Goal: Task Accomplishment & Management: Complete application form

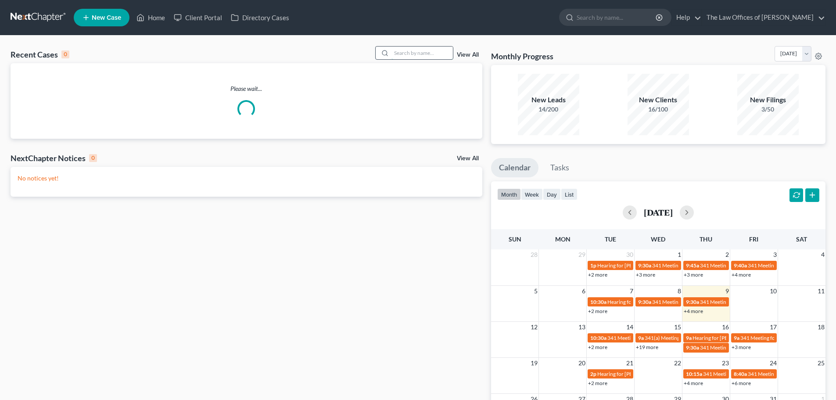
click at [415, 53] on input "search" at bounding box center [421, 53] width 61 height 13
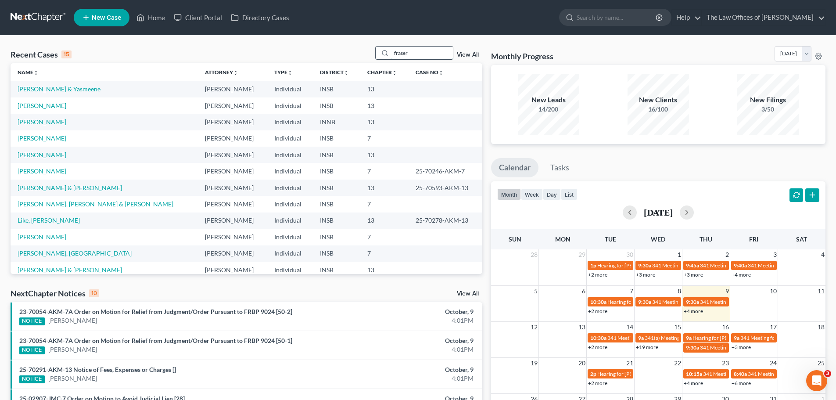
type input "fraser"
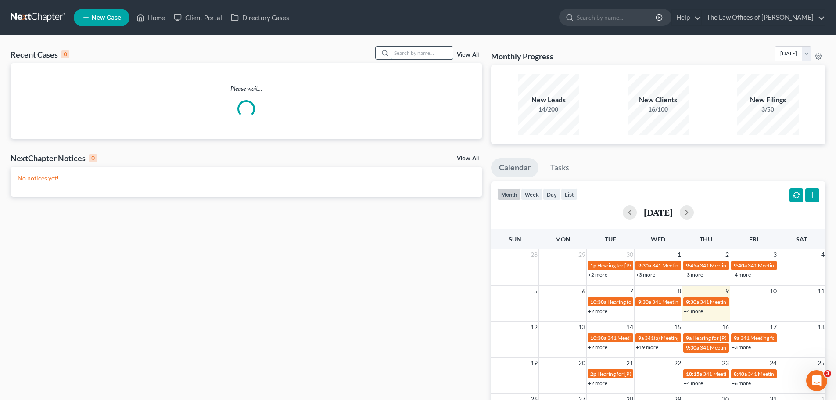
click at [421, 54] on input "search" at bounding box center [421, 53] width 61 height 13
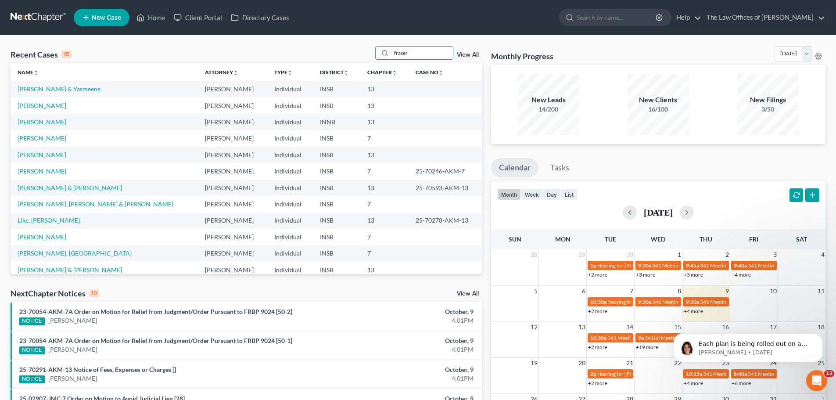
type input "fraser"
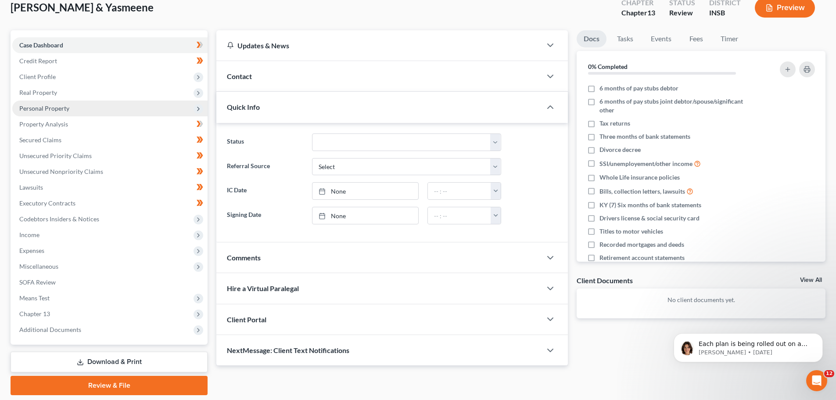
scroll to position [39, 0]
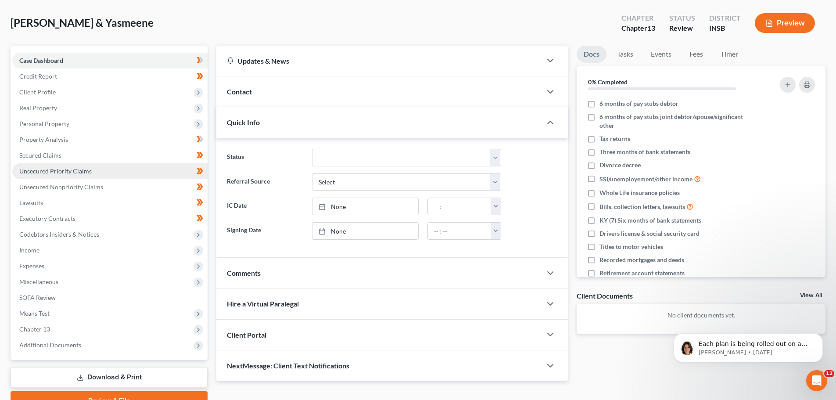
click at [76, 170] on span "Unsecured Priority Claims" at bounding box center [55, 170] width 72 height 7
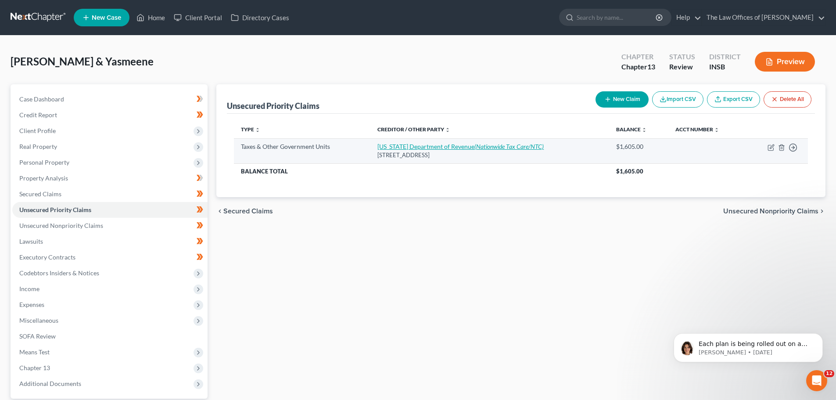
click at [517, 149] on icon "(Nationwide Tax Care/NTC)" at bounding box center [508, 146] width 69 height 7
select select "2"
select select "18"
select select "2"
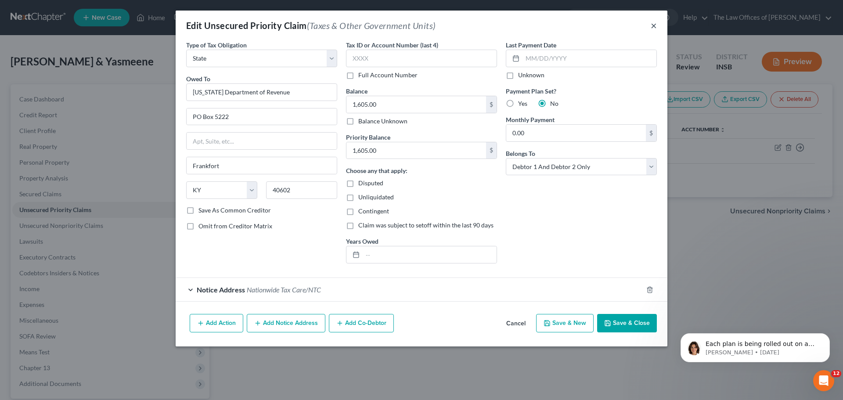
click at [651, 26] on button "×" at bounding box center [653, 25] width 6 height 11
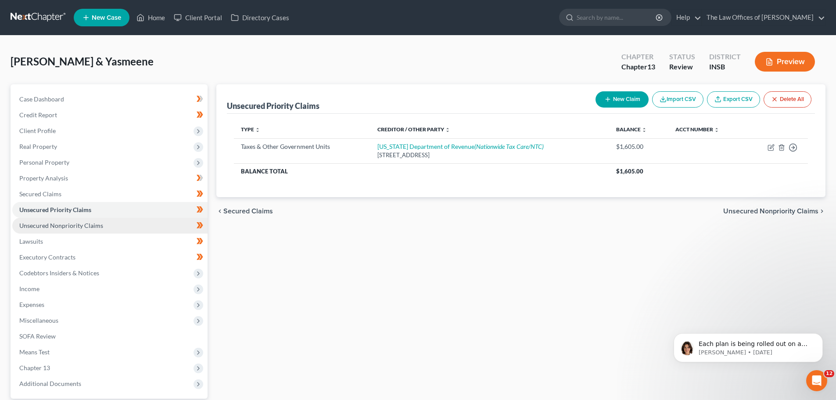
click at [69, 226] on span "Unsecured Nonpriority Claims" at bounding box center [61, 225] width 84 height 7
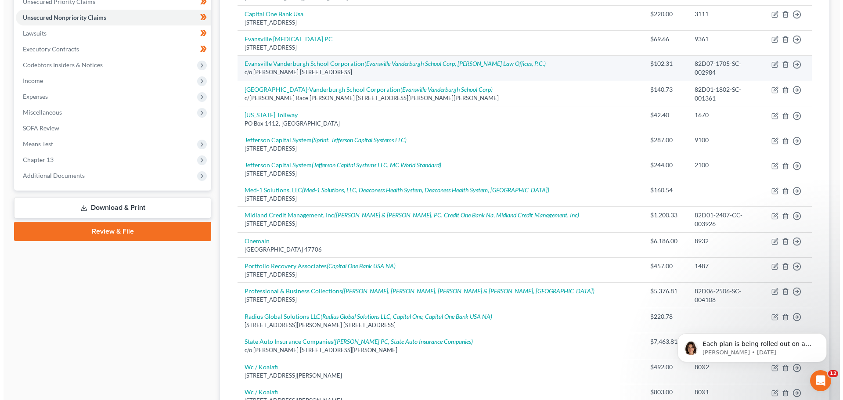
scroll to position [219, 0]
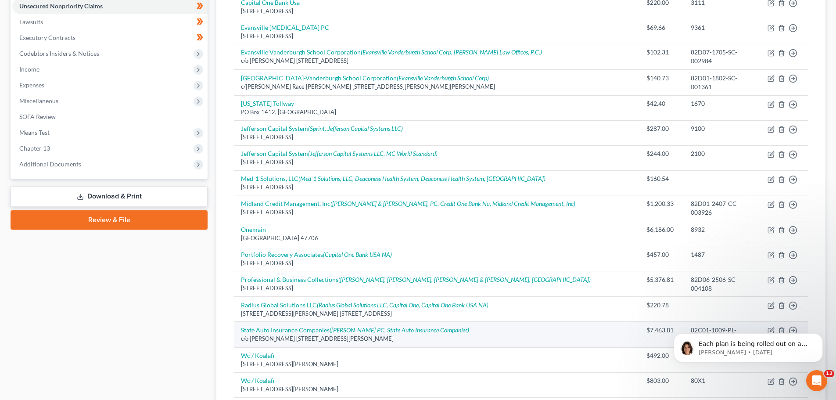
click at [422, 326] on icon "([PERSON_NAME] PC, State Auto Insurance Companies)" at bounding box center [400, 329] width 140 height 7
select select "15"
select select "1"
select select "2"
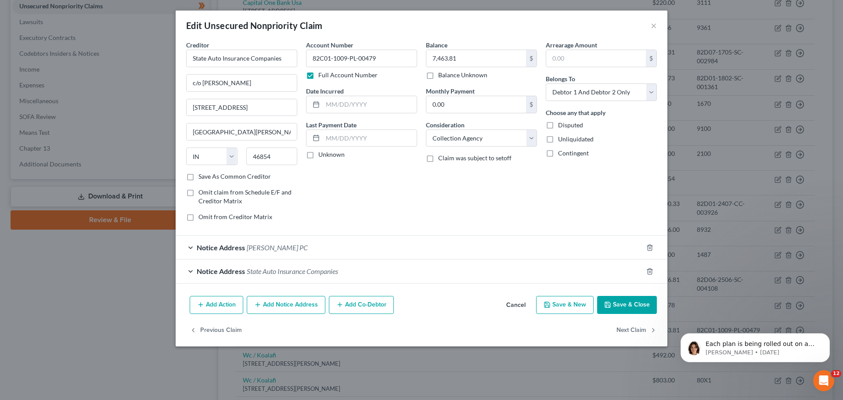
click at [194, 247] on div "Notice Address [PERSON_NAME] PC" at bounding box center [409, 247] width 467 height 23
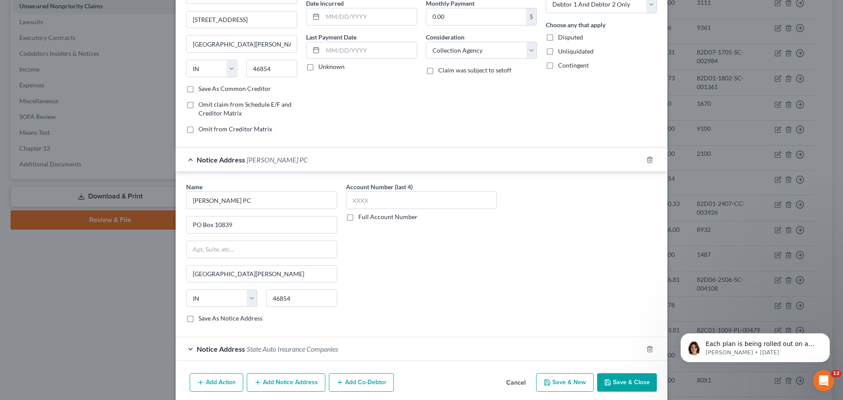
scroll to position [122, 0]
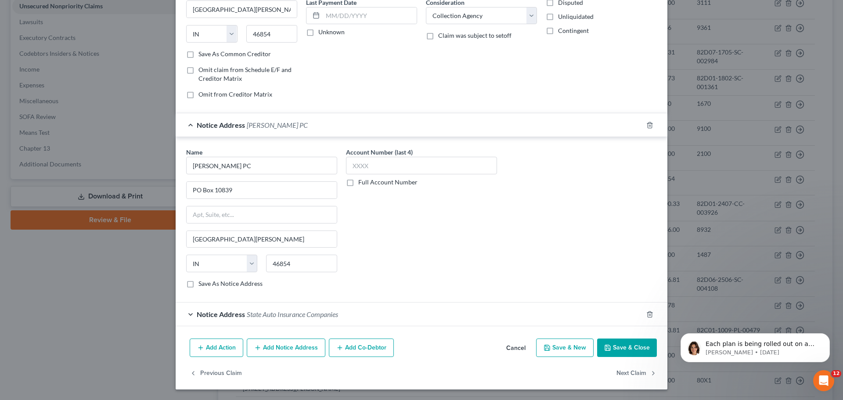
click at [187, 310] on div "Notice Address State Auto Insurance Companies" at bounding box center [409, 313] width 467 height 23
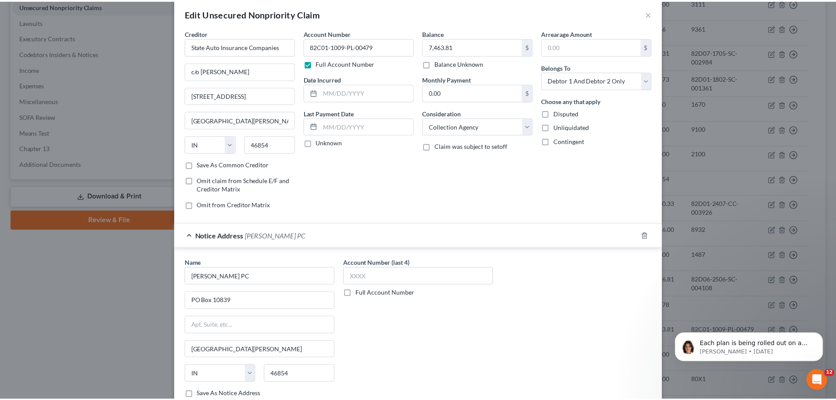
scroll to position [0, 0]
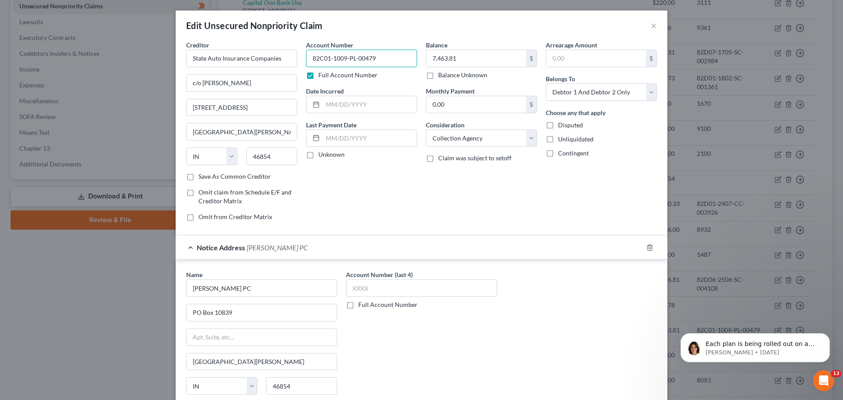
drag, startPoint x: 382, startPoint y: 61, endPoint x: 298, endPoint y: 57, distance: 84.3
click at [298, 57] on div "Creditor * State Auto Insurance Companies c/o [PERSON_NAME] [STREET_ADDRESS][GE…" at bounding box center [421, 134] width 479 height 188
click at [650, 26] on button "×" at bounding box center [653, 25] width 6 height 11
